Goal: Task Accomplishment & Management: Manage account settings

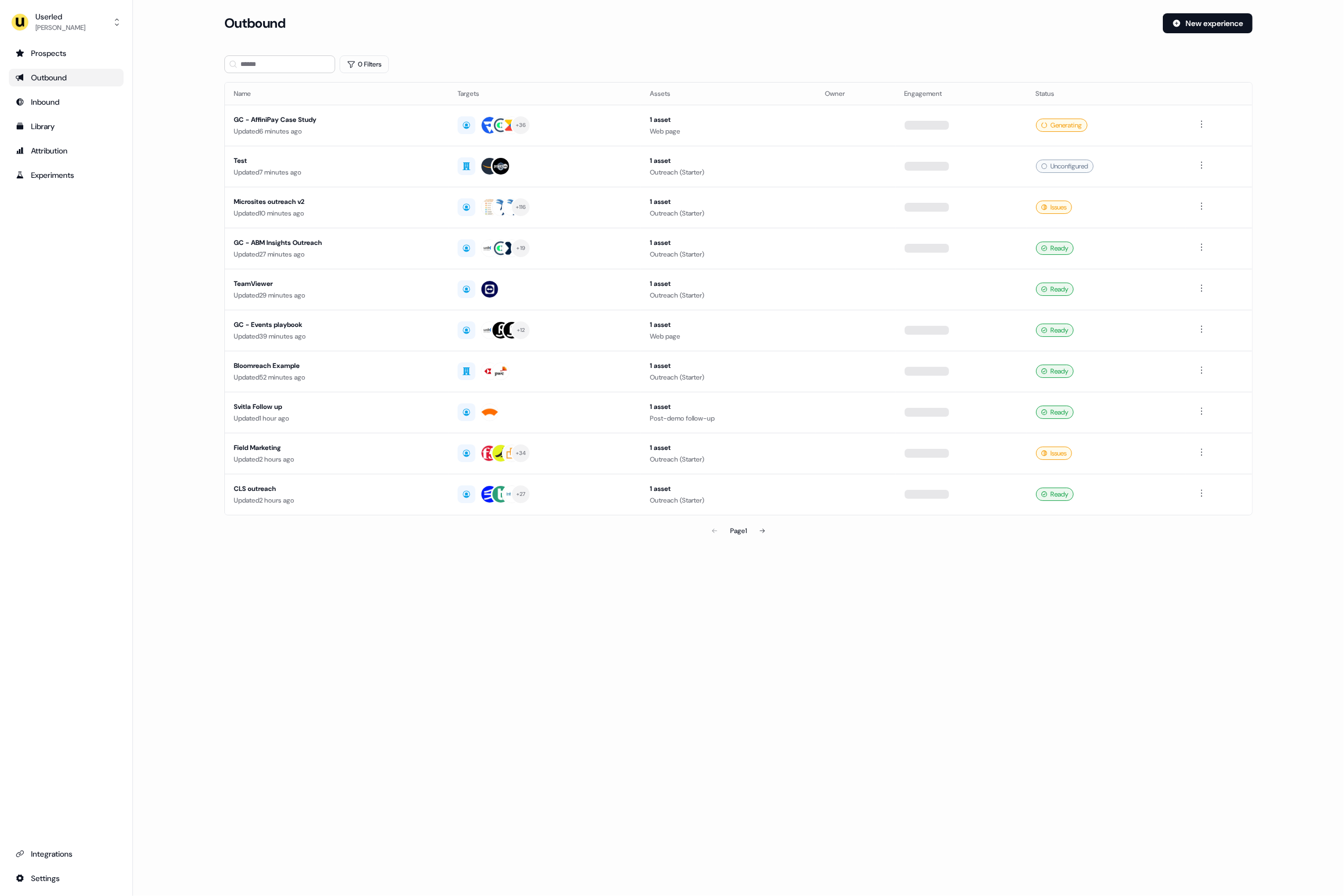
click at [62, 35] on div "Userled [PERSON_NAME] Prospects Outbound Inbound Library Attribution Experiment…" at bounding box center [66, 448] width 133 height 896
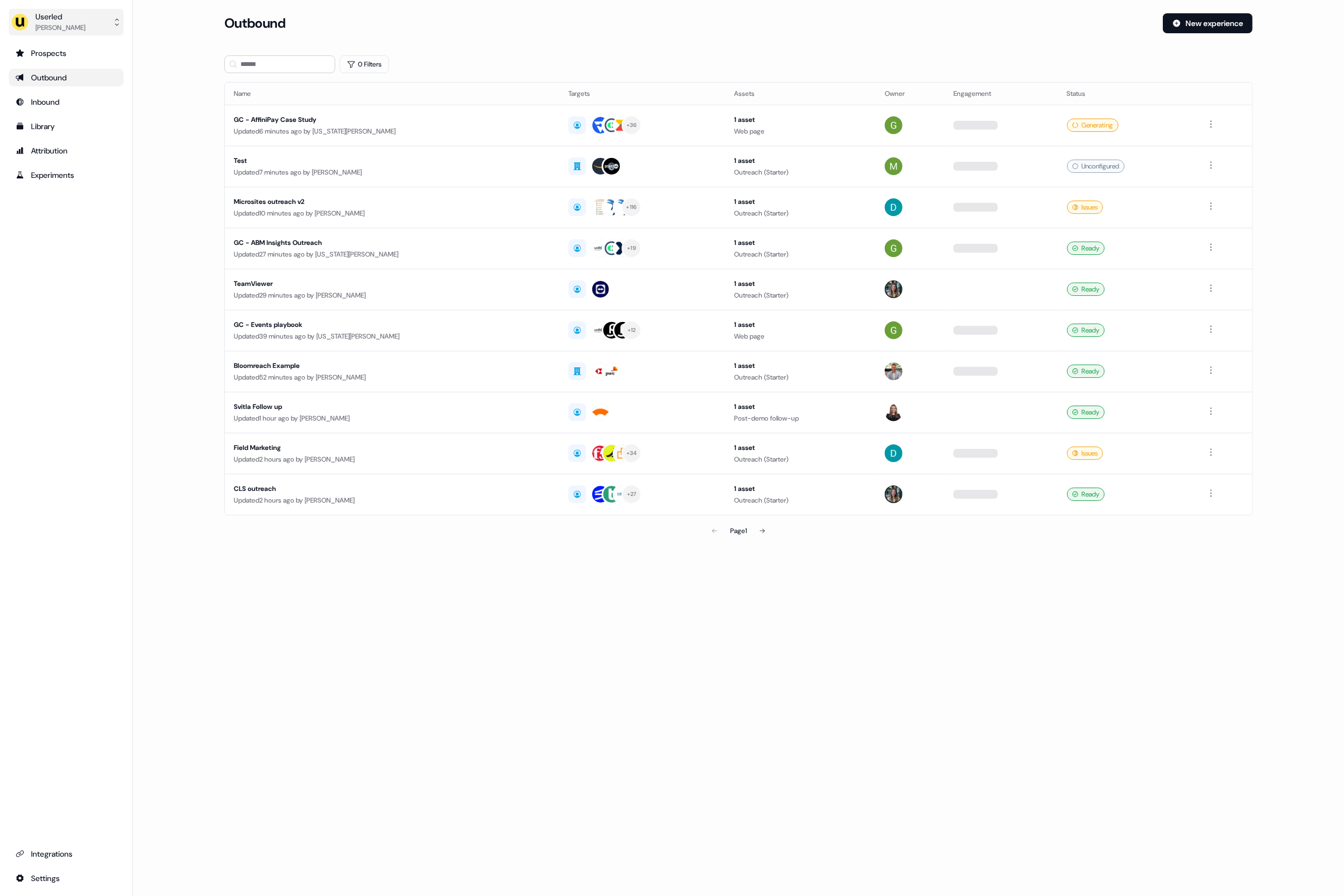
click at [76, 27] on div "[PERSON_NAME]" at bounding box center [60, 27] width 50 height 11
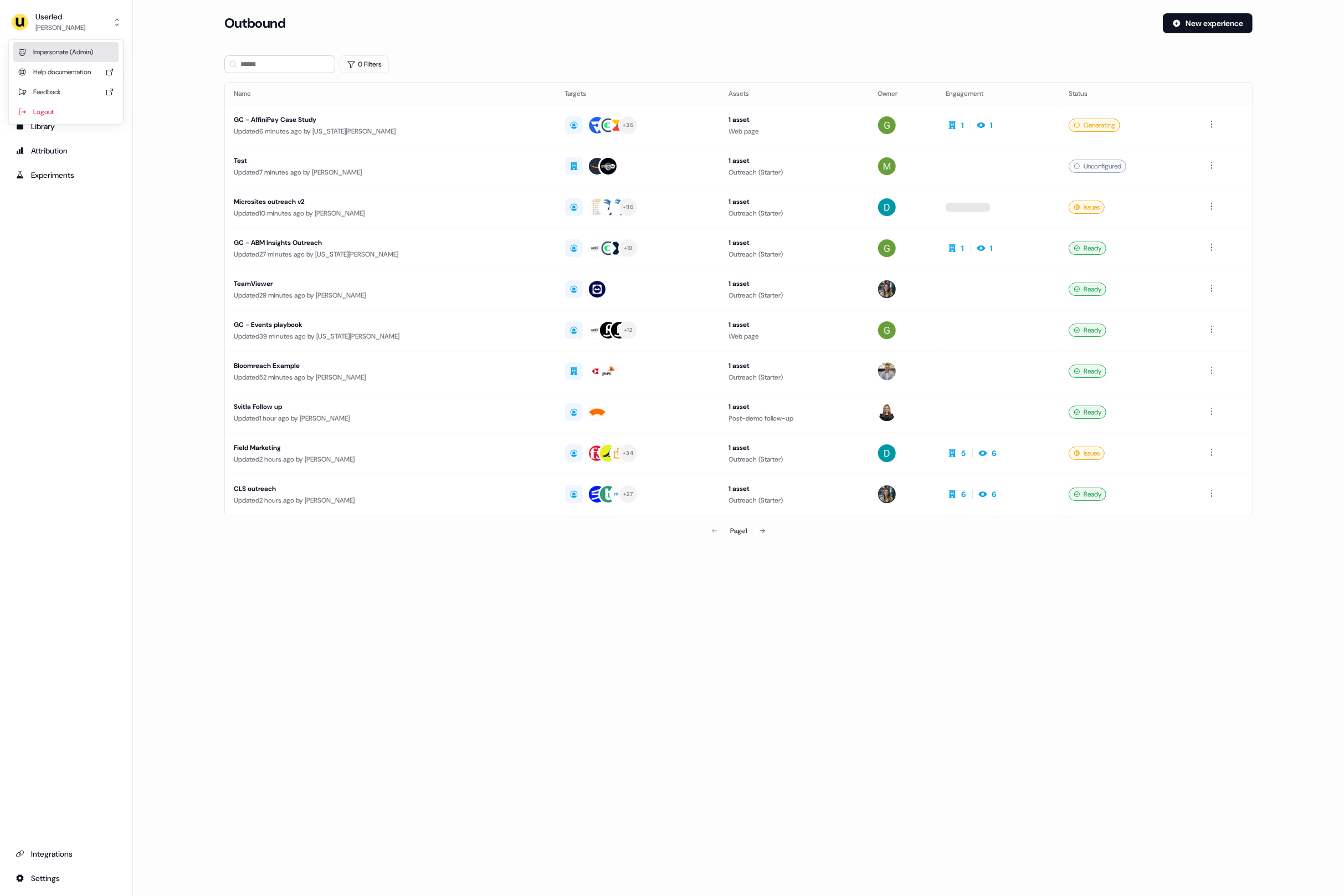
click at [78, 51] on div "Impersonate (Admin)" at bounding box center [65, 51] width 105 height 20
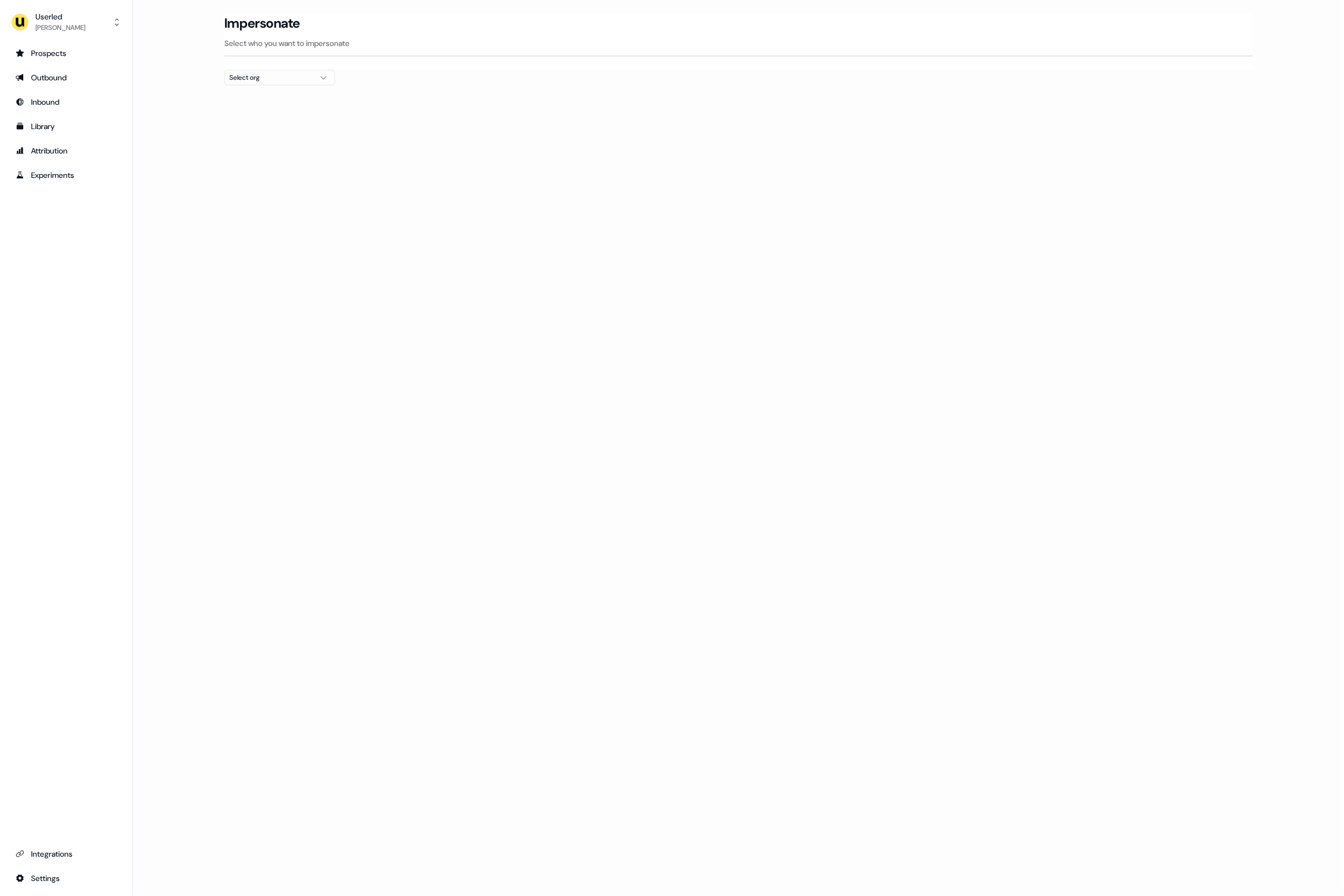
click at [290, 76] on div "Select org" at bounding box center [270, 77] width 83 height 11
type input "****"
click at [284, 123] on div "AffiniPay" at bounding box center [279, 118] width 109 height 18
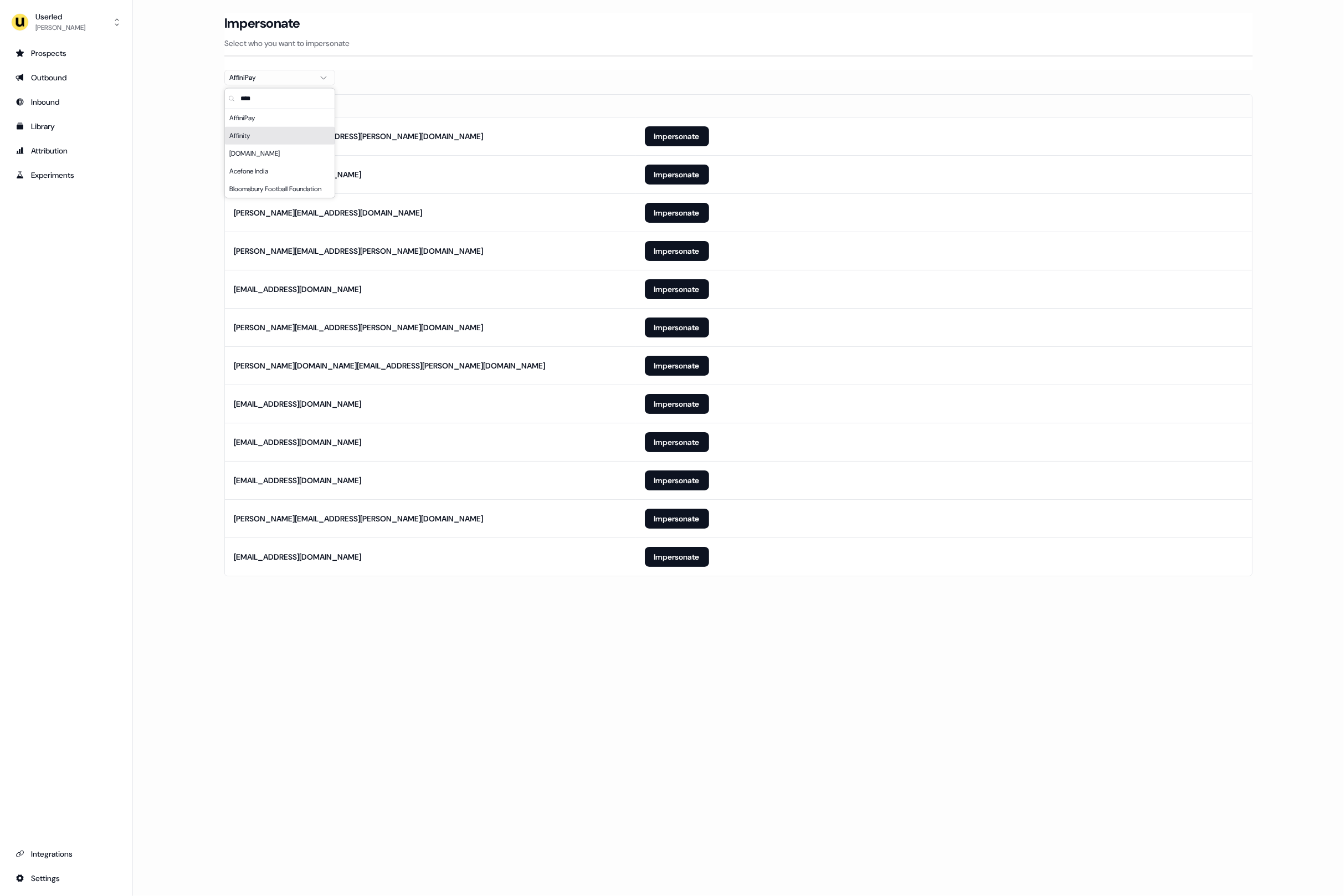
click at [521, 603] on section "Loading... Impersonate Select who you want to impersonate AffiniPay Email [PERS…" at bounding box center [738, 310] width 1064 height 594
click at [681, 132] on button "Impersonate" at bounding box center [677, 136] width 65 height 20
